Goal: Communication & Community: Answer question/provide support

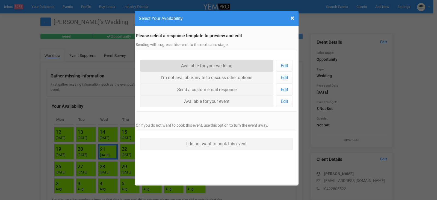
click at [202, 65] on link "Available for your wedding" at bounding box center [207, 66] width 134 height 12
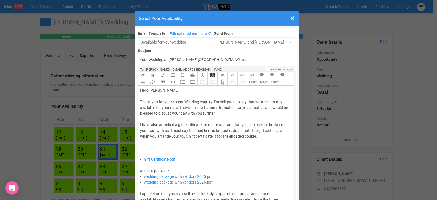
click at [177, 107] on div "Thank you for your recent Wedding enquiry. I'm delighted to say that we are cur…" at bounding box center [215, 127] width 151 height 57
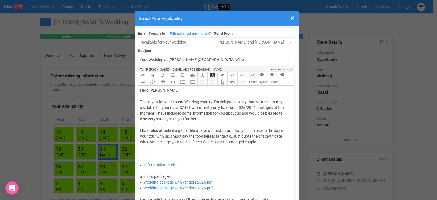
type trix-editor "<div>Hello Chloe,&nbsp;</div><div><br></div><div>Thank you for your recent Wedd…"
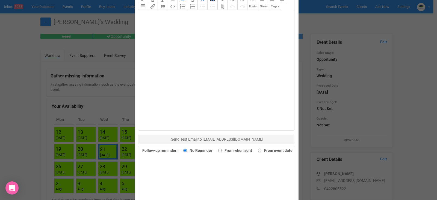
scroll to position [376, 0]
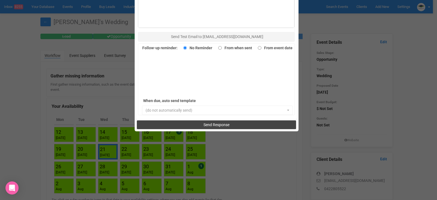
click at [221, 125] on span "Send Response" at bounding box center [217, 124] width 26 height 4
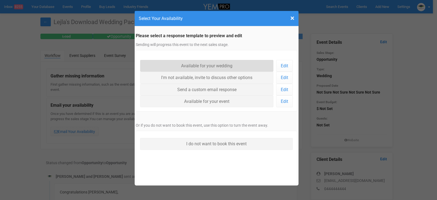
click at [207, 65] on link "Available for your wedding" at bounding box center [207, 66] width 134 height 12
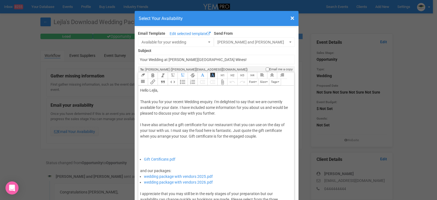
click at [177, 107] on div "Thank you for your recent Wedding enquiry. I'm delighted to say that we are cur…" at bounding box center [215, 127] width 151 height 57
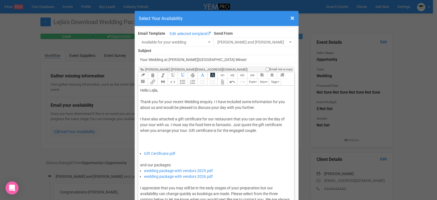
type trix-editor "<div>Hello Lejla,&nbsp;</div><div><br></div><div>Thank you for your recent Wedd…"
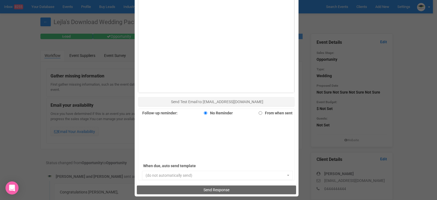
scroll to position [376, 0]
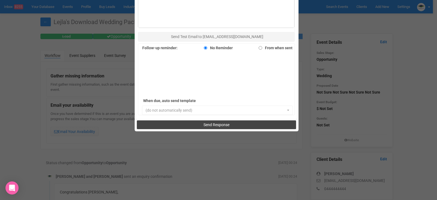
click at [217, 121] on button "Send Response" at bounding box center [216, 124] width 159 height 9
